Goal: Information Seeking & Learning: Find specific fact

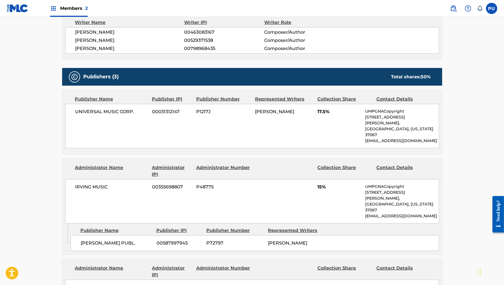
scroll to position [490, 0]
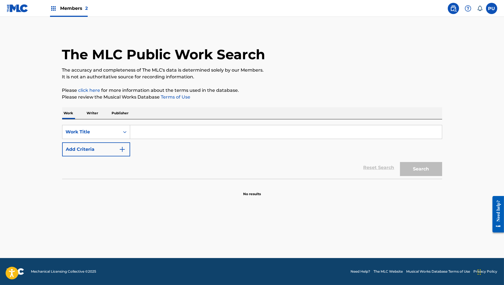
click at [267, 134] on input "Search Form" at bounding box center [286, 131] width 312 height 13
paste input "MORE"
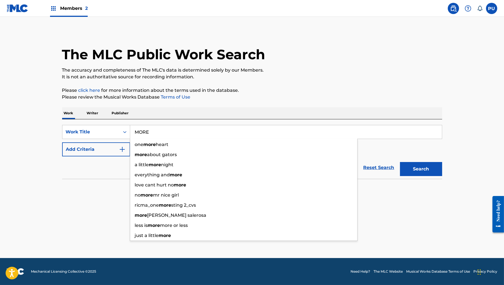
type input "MORE"
click at [109, 152] on button "Add Criteria" at bounding box center [96, 150] width 68 height 14
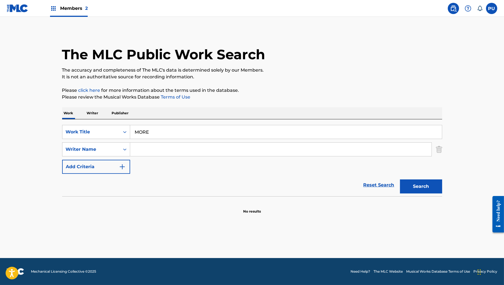
click at [154, 152] on input "Search Form" at bounding box center [280, 149] width 301 height 13
paste input "Courtland Christopher Johnson"
click at [162, 152] on input "Courtland Christopher Johnson" at bounding box center [280, 149] width 301 height 13
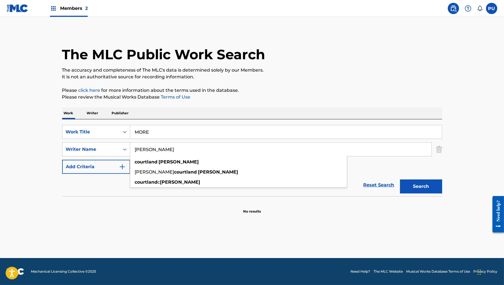
type input "Courtland Johnson"
click at [400, 180] on button "Search" at bounding box center [421, 187] width 42 height 14
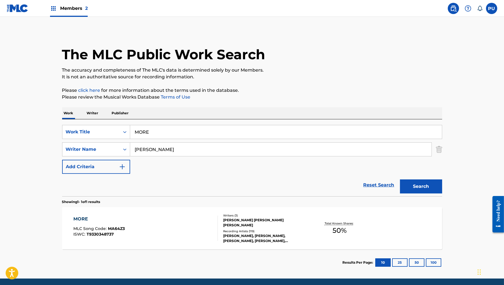
click at [201, 232] on div "MORE MLC Song Code : MA64Z3 ISWC : T9330348737" at bounding box center [145, 228] width 145 height 25
